Goal: Task Accomplishment & Management: Use online tool/utility

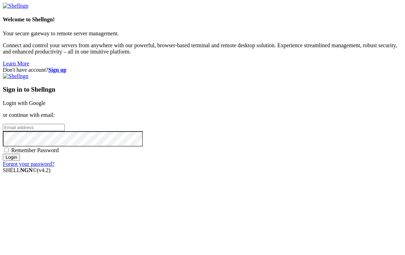
type input "[EMAIL_ADDRESS][DOMAIN_NAME]"
click at [59, 153] on span "Remember Password" at bounding box center [35, 150] width 48 height 6
click at [9, 152] on input "Remember Password" at bounding box center [6, 150] width 5 height 5
checkbox input "true"
click at [20, 161] on input "Login" at bounding box center [11, 157] width 17 height 7
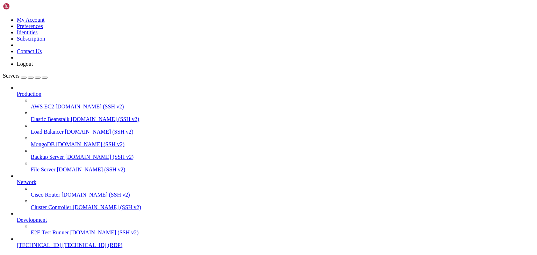
scroll to position [27, 0]
click at [36, 242] on span "[TECHNICAL_ID]" at bounding box center [39, 245] width 44 height 6
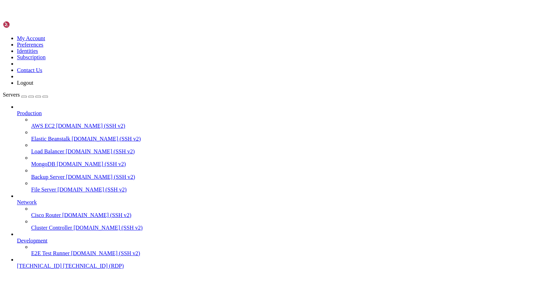
scroll to position [0, 0]
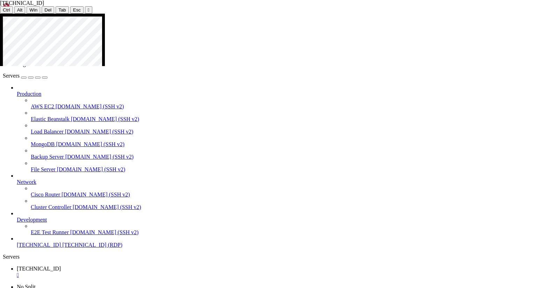
drag, startPoint x: 256, startPoint y: 137, endPoint x: 116, endPoint y: 136, distance: 139.2
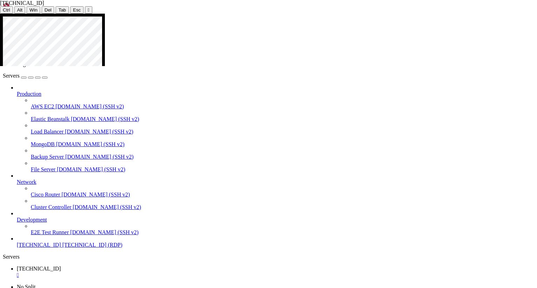
drag, startPoint x: 204, startPoint y: 166, endPoint x: 149, endPoint y: 163, distance: 54.6
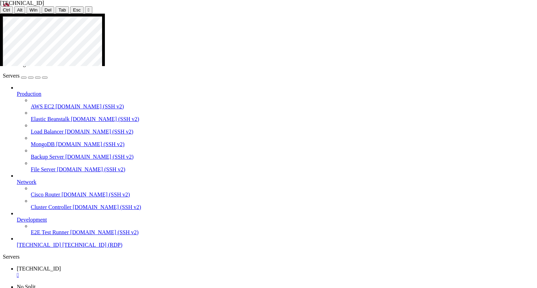
drag, startPoint x: 202, startPoint y: 151, endPoint x: 177, endPoint y: 151, distance: 25.5
drag, startPoint x: 335, startPoint y: 153, endPoint x: 301, endPoint y: 149, distance: 34.5
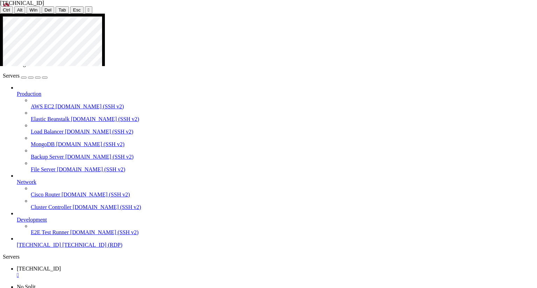
drag, startPoint x: 198, startPoint y: 152, endPoint x: 173, endPoint y: 153, distance: 24.1
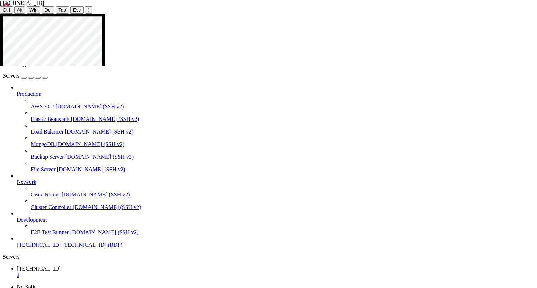
drag, startPoint x: 189, startPoint y: 151, endPoint x: 152, endPoint y: 151, distance: 37.4
drag, startPoint x: 351, startPoint y: 154, endPoint x: 303, endPoint y: 149, distance: 48.2
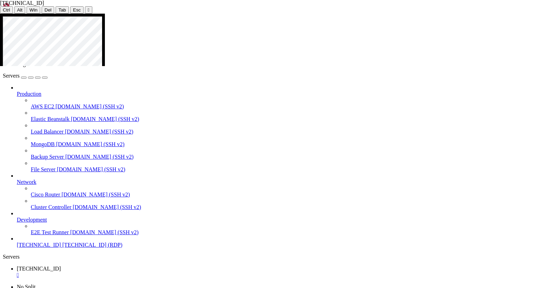
drag, startPoint x: 238, startPoint y: 161, endPoint x: 137, endPoint y: 161, distance: 100.7
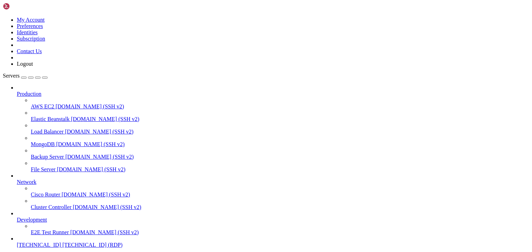
drag, startPoint x: 39, startPoint y: 353, endPoint x: -2, endPoint y: 351, distance: 40.9
drag, startPoint x: 40, startPoint y: 353, endPoint x: -3, endPoint y: 348, distance: 42.9
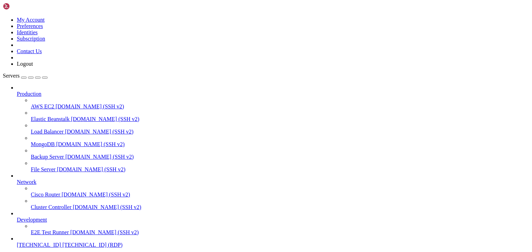
drag, startPoint x: 42, startPoint y: 351, endPoint x: 72, endPoint y: 381, distance: 42.3
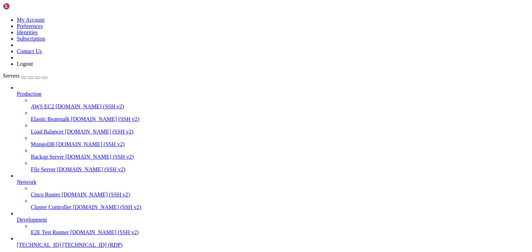
drag, startPoint x: 49, startPoint y: 351, endPoint x: 6, endPoint y: 349, distance: 43.4
drag, startPoint x: 86, startPoint y: 349, endPoint x: 48, endPoint y: 348, distance: 37.8
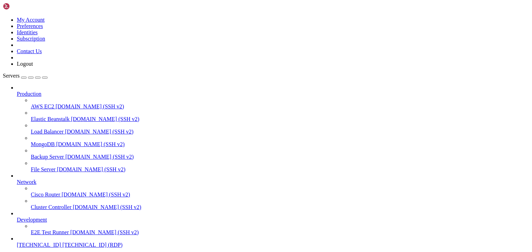
drag, startPoint x: 38, startPoint y: 353, endPoint x: 85, endPoint y: 385, distance: 56.9
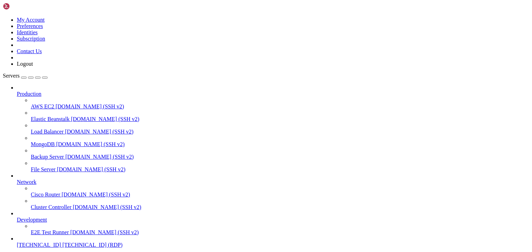
drag, startPoint x: 45, startPoint y: 352, endPoint x: -2, endPoint y: 349, distance: 47.6
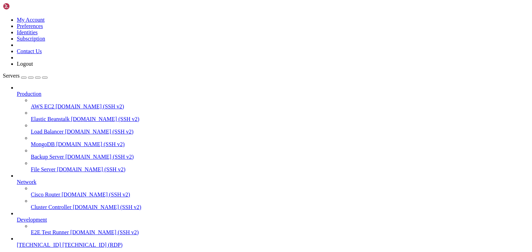
drag, startPoint x: 95, startPoint y: 352, endPoint x: 55, endPoint y: 350, distance: 40.6
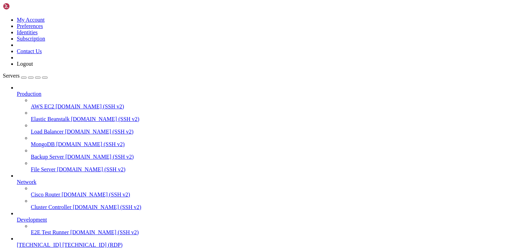
drag, startPoint x: 42, startPoint y: 353, endPoint x: -9, endPoint y: 348, distance: 50.7
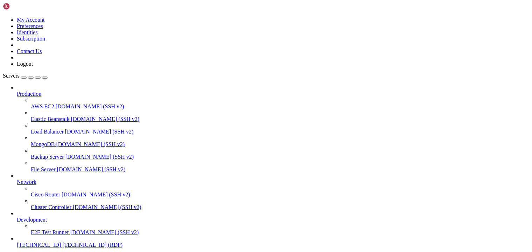
drag, startPoint x: 40, startPoint y: 352, endPoint x: -2, endPoint y: 348, distance: 41.8
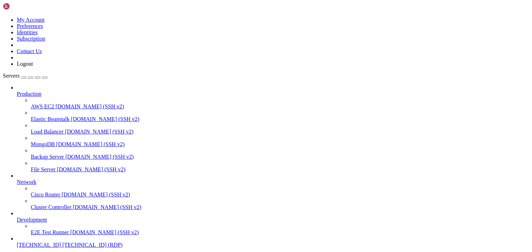
drag, startPoint x: 38, startPoint y: 350, endPoint x: -31, endPoint y: 350, distance: 69.3
drag, startPoint x: 88, startPoint y: 353, endPoint x: 61, endPoint y: 354, distance: 28.0
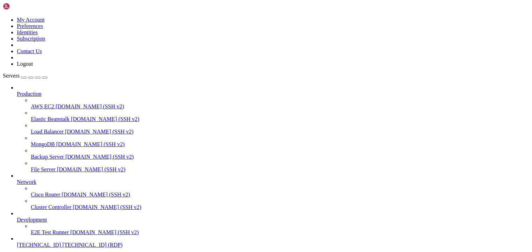
drag, startPoint x: 42, startPoint y: 352, endPoint x: 77, endPoint y: 383, distance: 46.6
drag, startPoint x: 94, startPoint y: 353, endPoint x: 66, endPoint y: 352, distance: 27.3
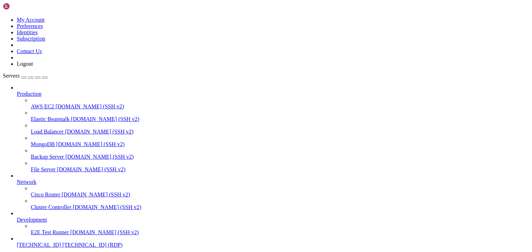
drag, startPoint x: 41, startPoint y: 354, endPoint x: 79, endPoint y: 382, distance: 46.9
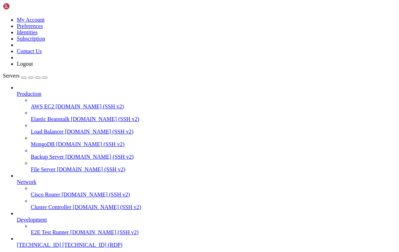
drag, startPoint x: 42, startPoint y: 352, endPoint x: 2, endPoint y: 350, distance: 40.3
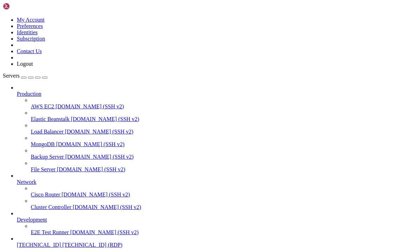
drag, startPoint x: 41, startPoint y: 353, endPoint x: 0, endPoint y: 352, distance: 40.6
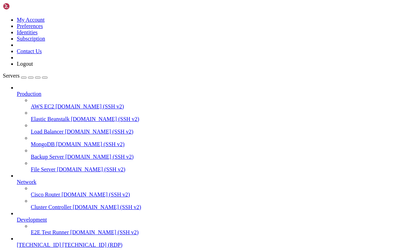
drag, startPoint x: 42, startPoint y: 353, endPoint x: 0, endPoint y: 351, distance: 42.0
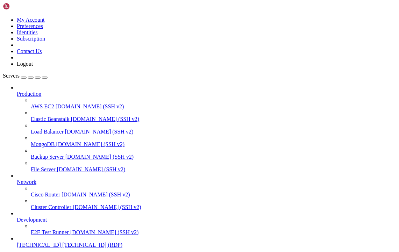
drag, startPoint x: 48, startPoint y: 353, endPoint x: -20, endPoint y: 339, distance: 68.9
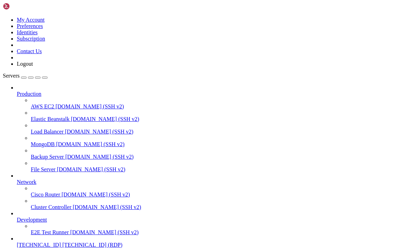
drag, startPoint x: 38, startPoint y: 351, endPoint x: -12, endPoint y: 349, distance: 50.4
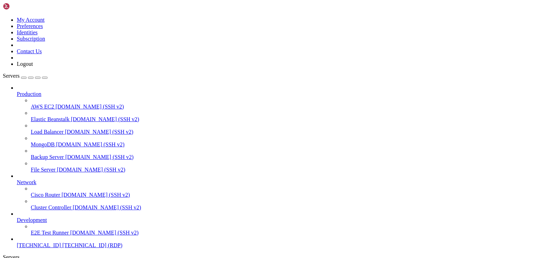
drag, startPoint x: 42, startPoint y: 352, endPoint x: -24, endPoint y: 343, distance: 66.3
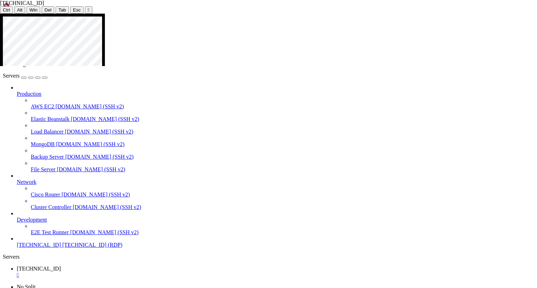
drag, startPoint x: 35, startPoint y: 31, endPoint x: 0, endPoint y: 30, distance: 35.3
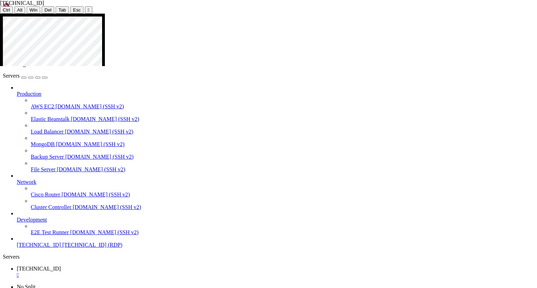
drag, startPoint x: 206, startPoint y: 165, endPoint x: 180, endPoint y: 165, distance: 25.9
